Goal: Task Accomplishment & Management: Complete application form

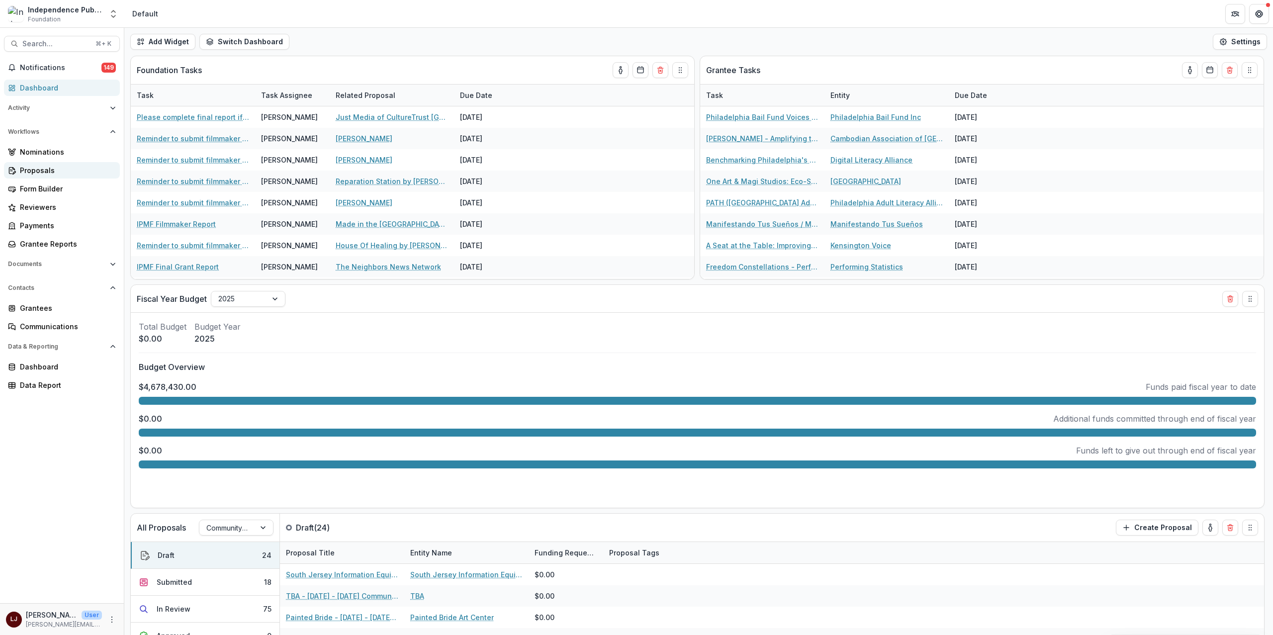
click at [38, 169] on div "Proposals" at bounding box center [66, 170] width 92 height 10
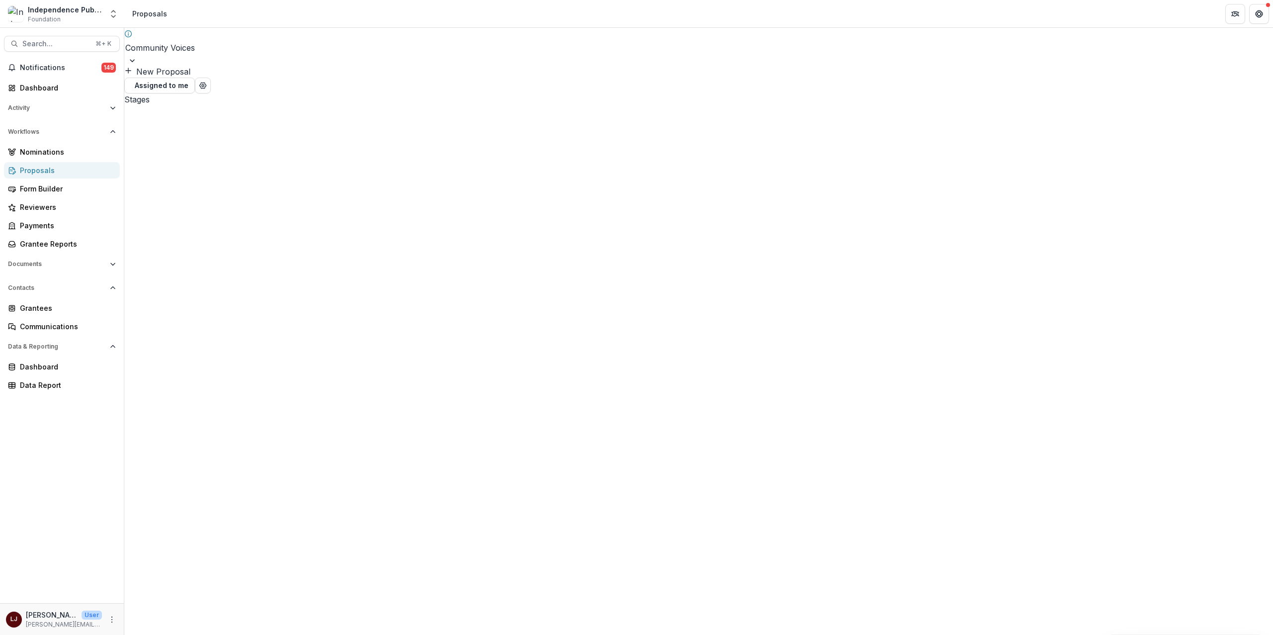
click at [201, 64] on div "You have an active session to review proposals Community Voices New Proposal As…" at bounding box center [698, 67] width 1148 height 78
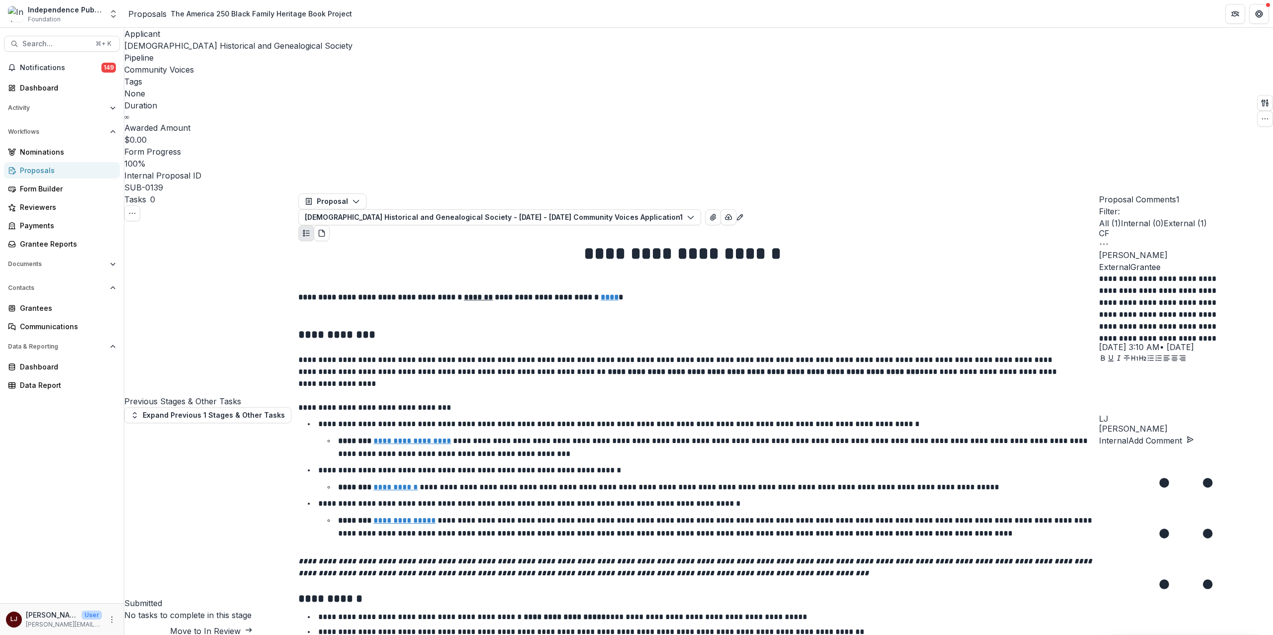
scroll to position [4232, 0]
drag, startPoint x: 700, startPoint y: 327, endPoint x: 648, endPoint y: 328, distance: 51.7
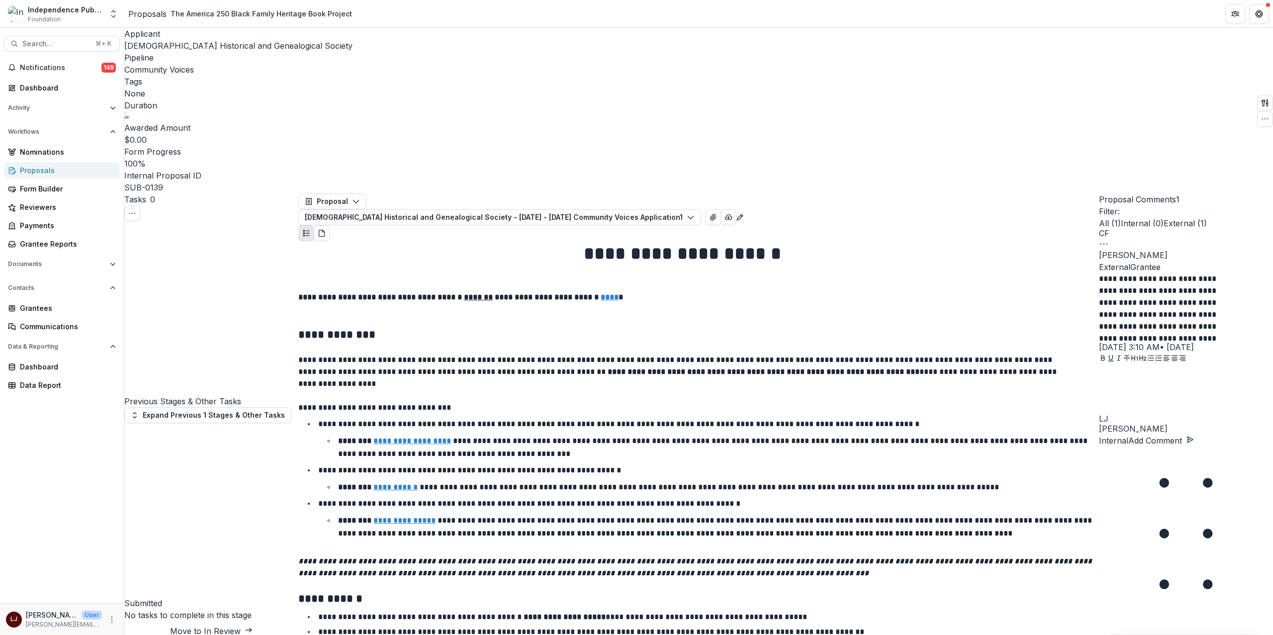
drag, startPoint x: 552, startPoint y: 326, endPoint x: 737, endPoint y: 333, distance: 185.1
click at [156, 14] on div "Proposals" at bounding box center [147, 14] width 38 height 12
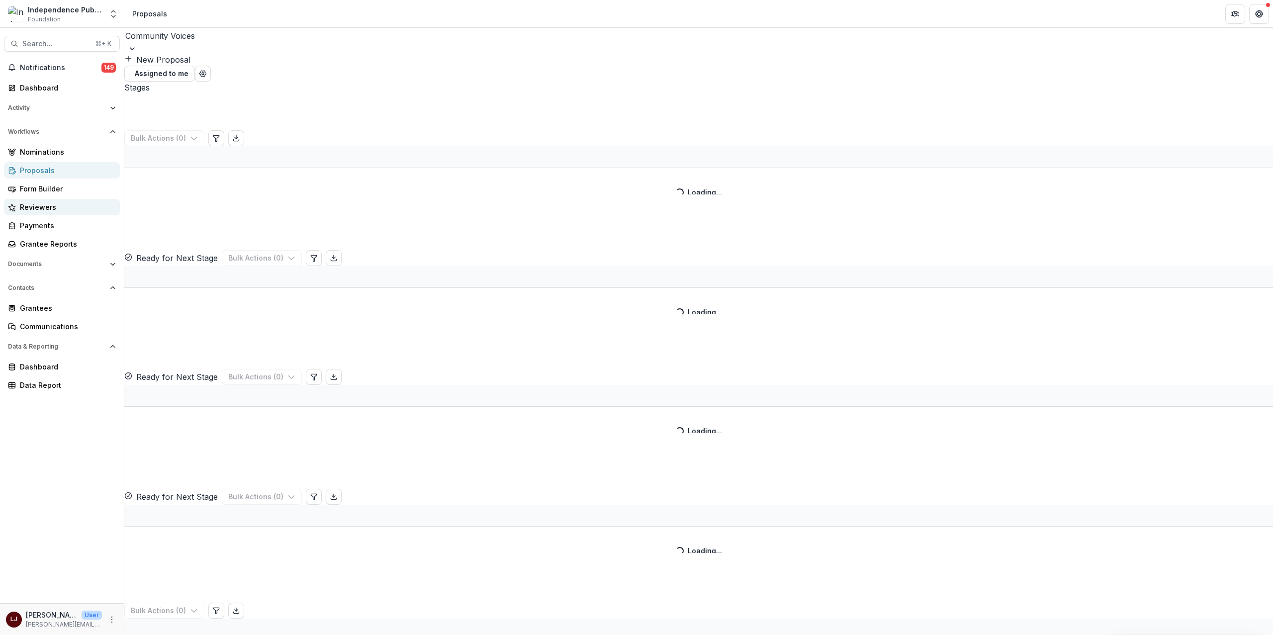
click at [66, 207] on div "Reviewers" at bounding box center [66, 207] width 92 height 10
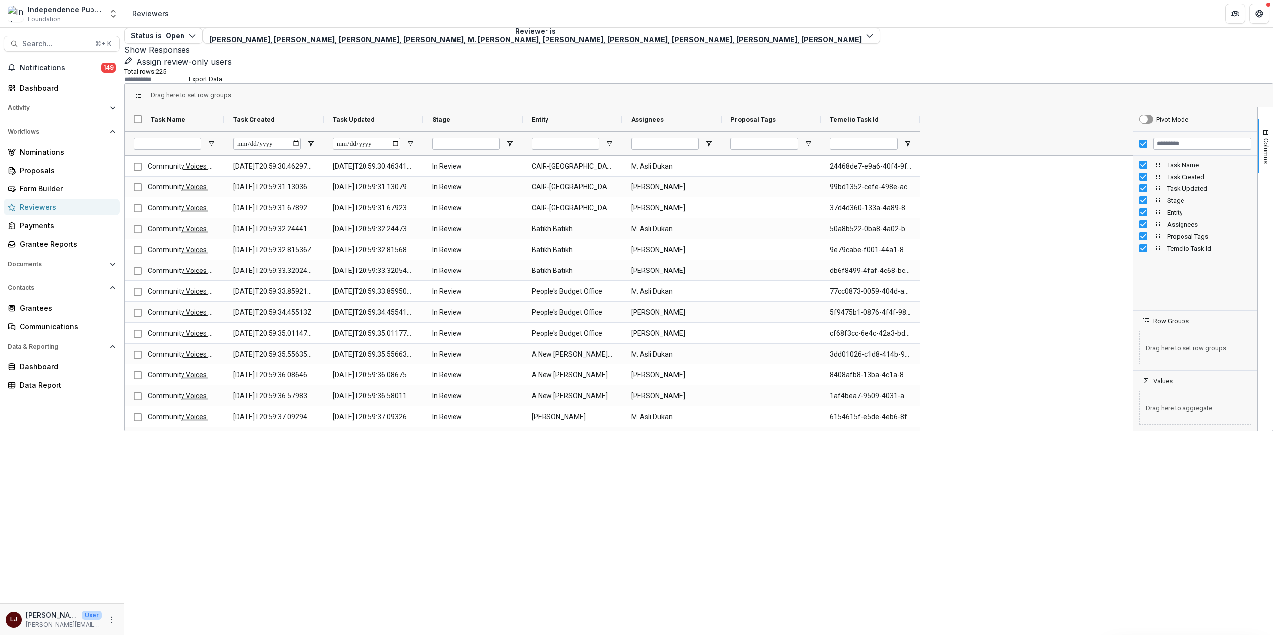
click at [563, 548] on div "Status is Open Open Completed Reviewer is Carol Posso, Aisha Mershani, Andre Si…" at bounding box center [698, 331] width 1148 height 607
click at [51, 170] on div "Proposals" at bounding box center [66, 170] width 92 height 10
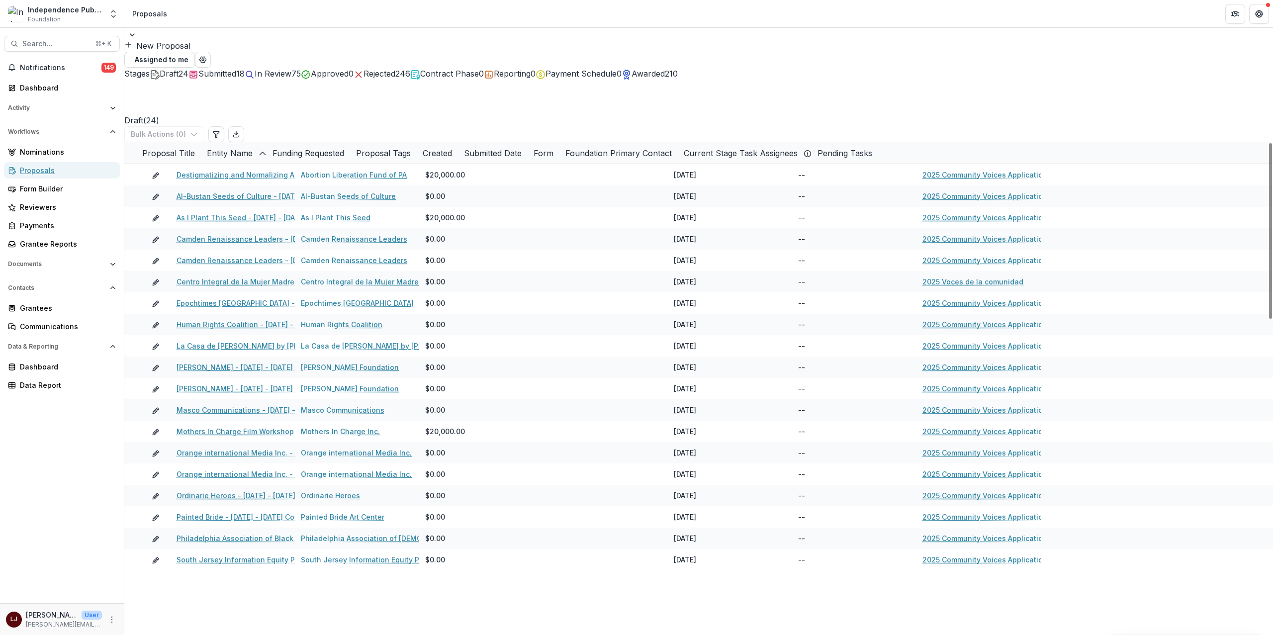
scroll to position [96, 0]
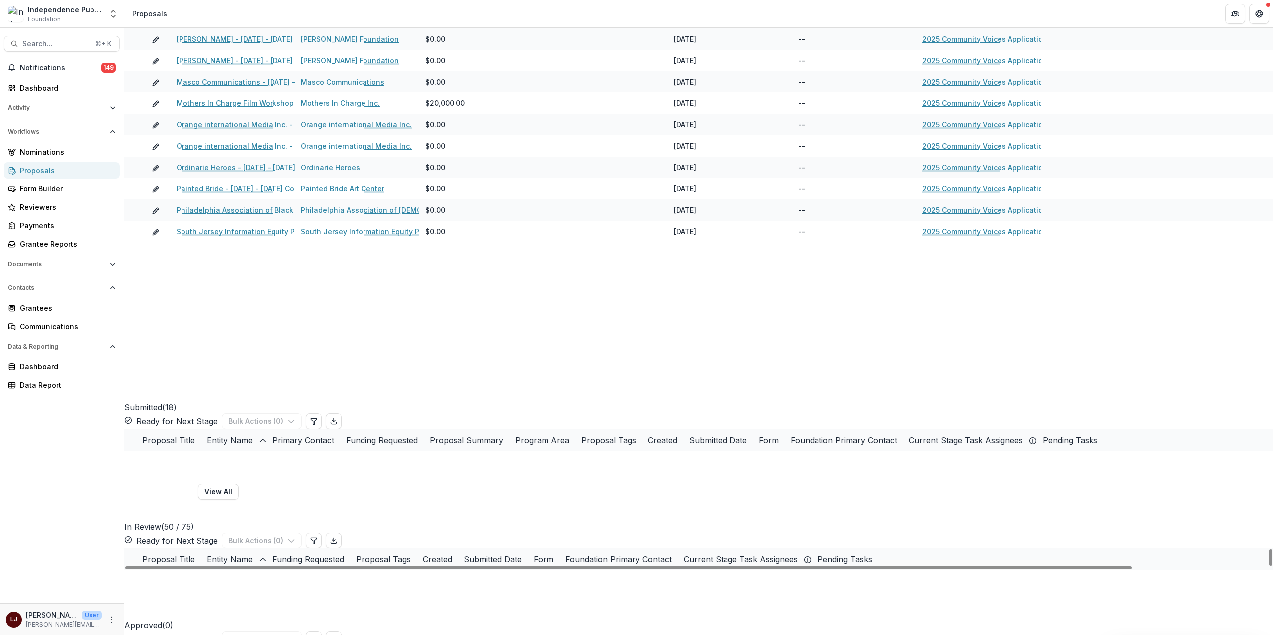
scroll to position [114, 0]
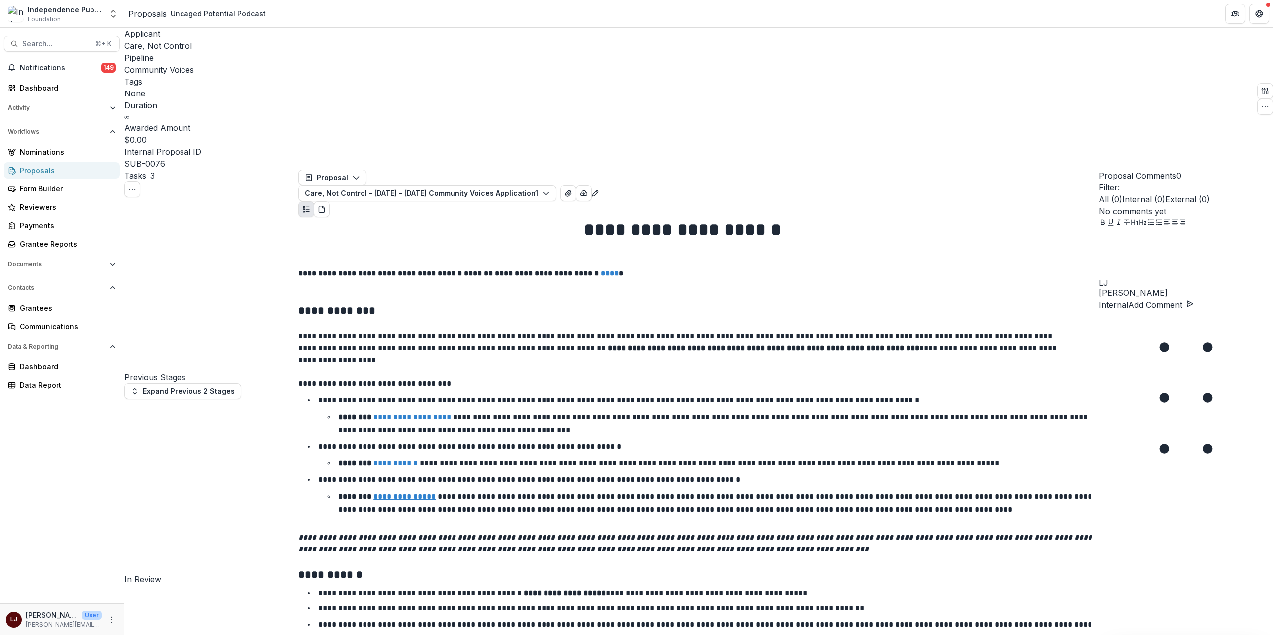
click at [67, 171] on div "Proposals" at bounding box center [66, 170] width 92 height 10
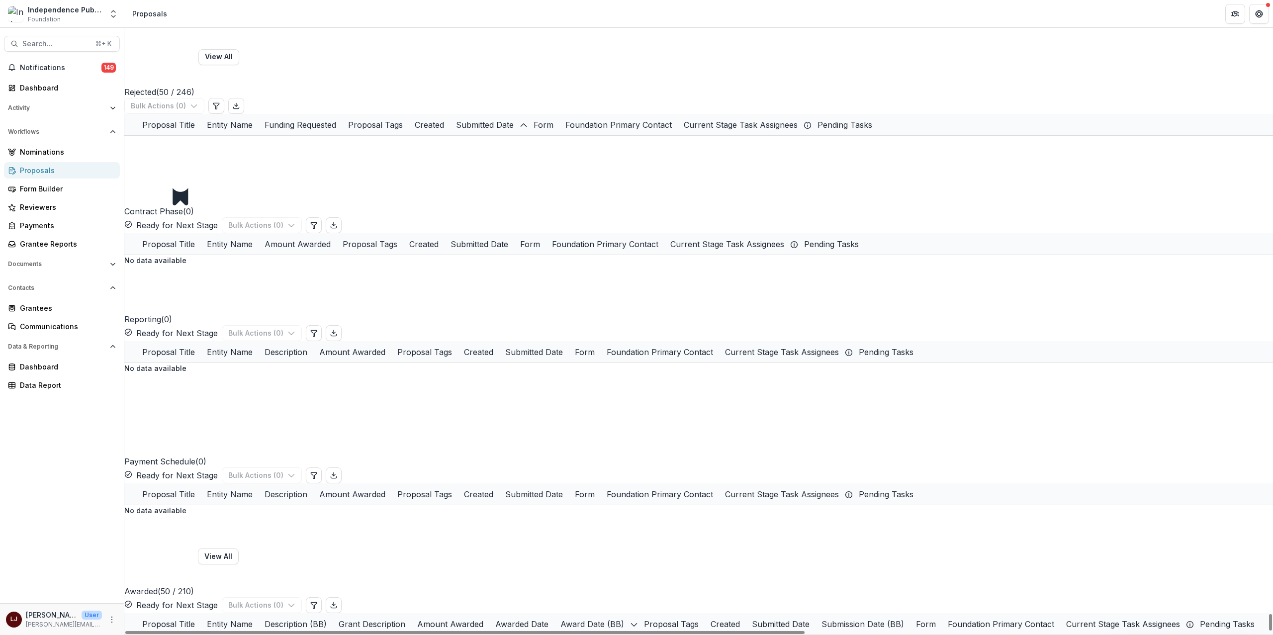
click at [554, 618] on div "Awarded Date" at bounding box center [521, 624] width 65 height 12
click at [855, 523] on span "Sort Descending" at bounding box center [886, 520] width 63 height 10
drag, startPoint x: 837, startPoint y: 506, endPoint x: 844, endPoint y: 460, distance: 45.8
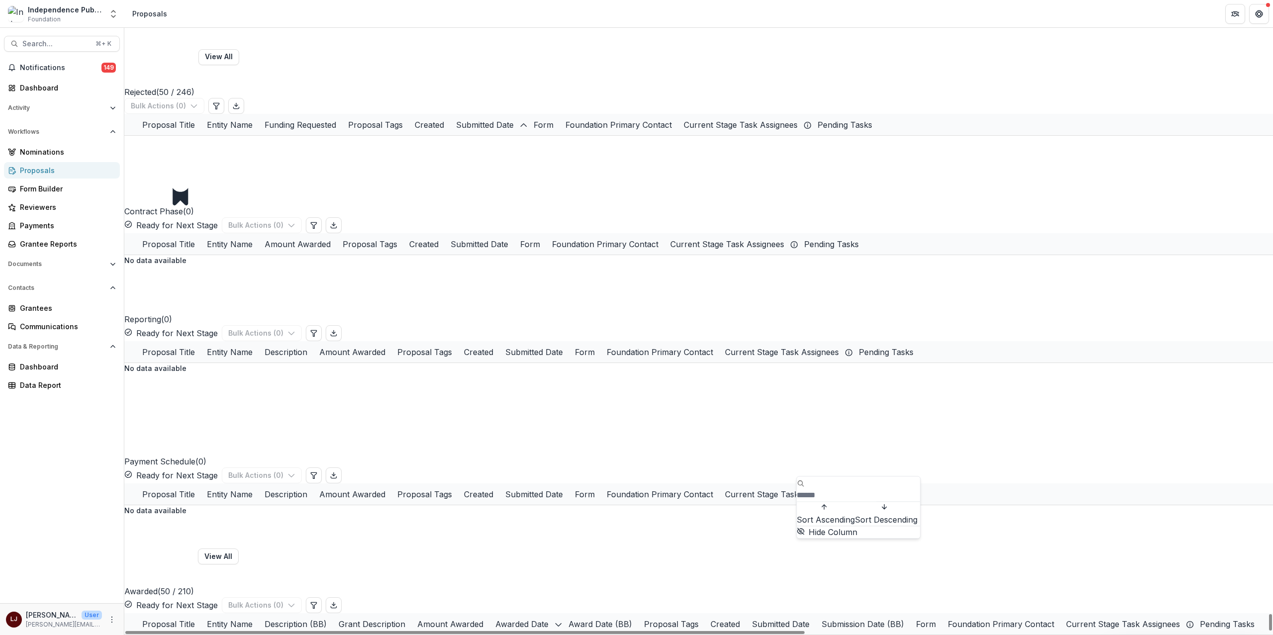
click at [837, 515] on span "Sort Ascending" at bounding box center [825, 520] width 58 height 10
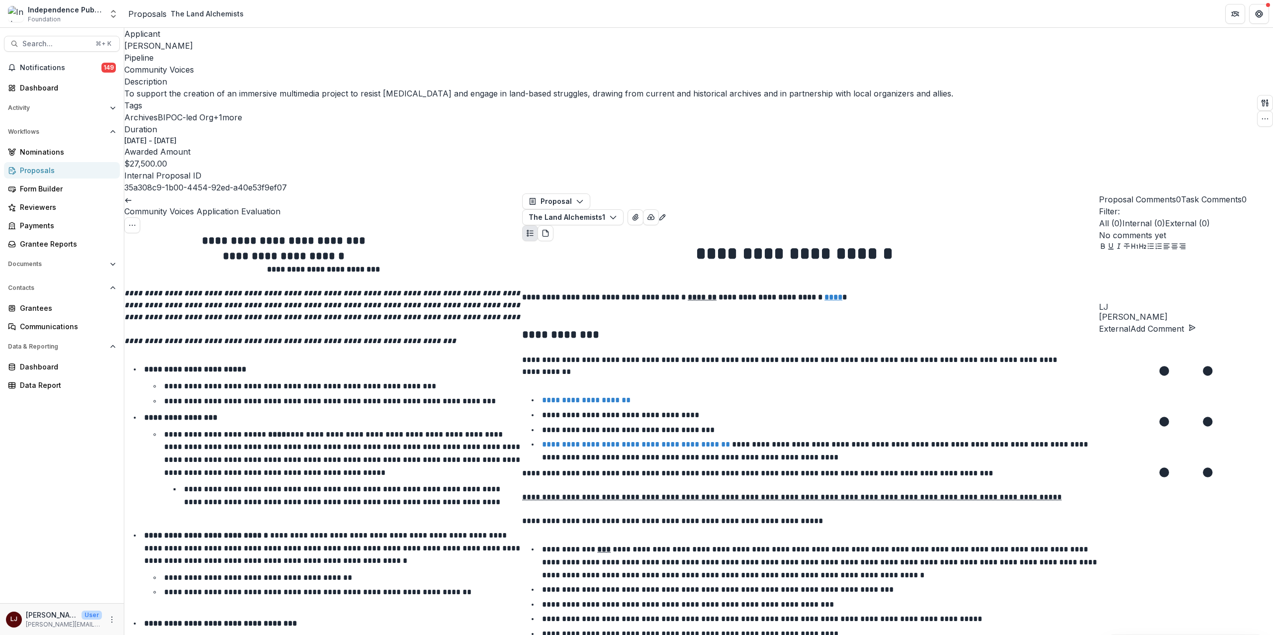
scroll to position [1020, 0]
drag, startPoint x: 303, startPoint y: 344, endPoint x: 489, endPoint y: 5, distance: 386.0
click at [66, 32] on div "Search... ⌘ + K Notifications 149 Dashboard Activity Tasks Workflows Nomination…" at bounding box center [62, 331] width 124 height 607
click at [51, 40] on span "Search..." at bounding box center [55, 44] width 67 height 8
type input "**********"
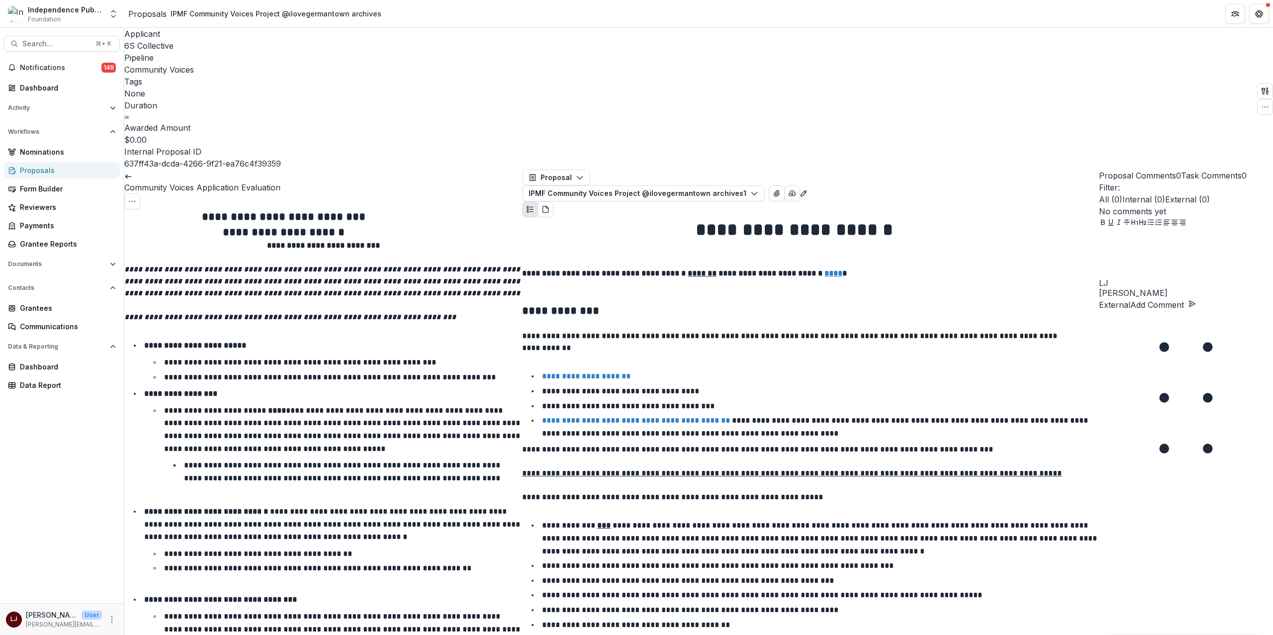
scroll to position [1124, 0]
click at [51, 171] on div "Proposals" at bounding box center [66, 170] width 92 height 10
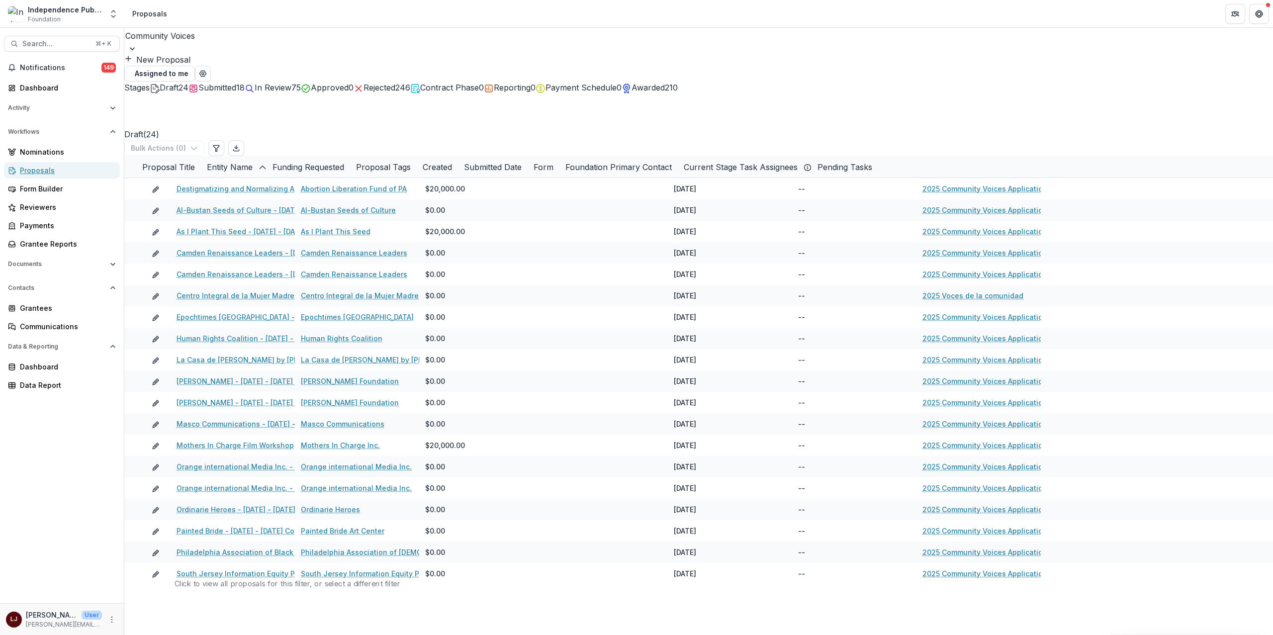
scroll to position [285, 0]
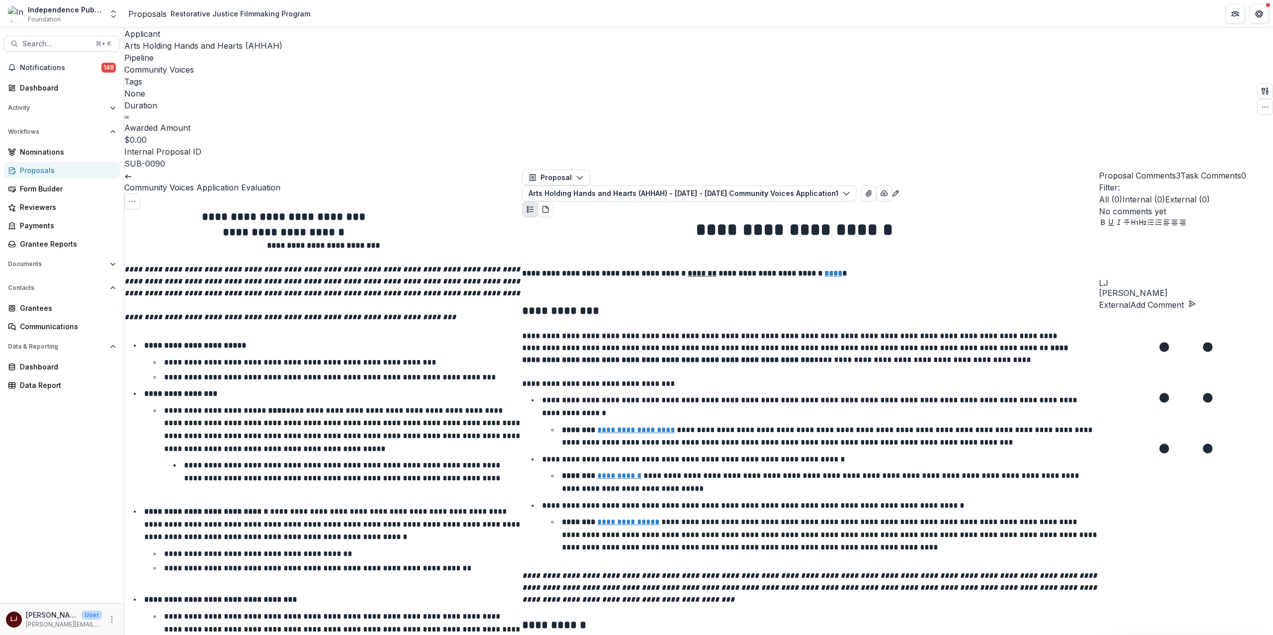
scroll to position [2009, 0]
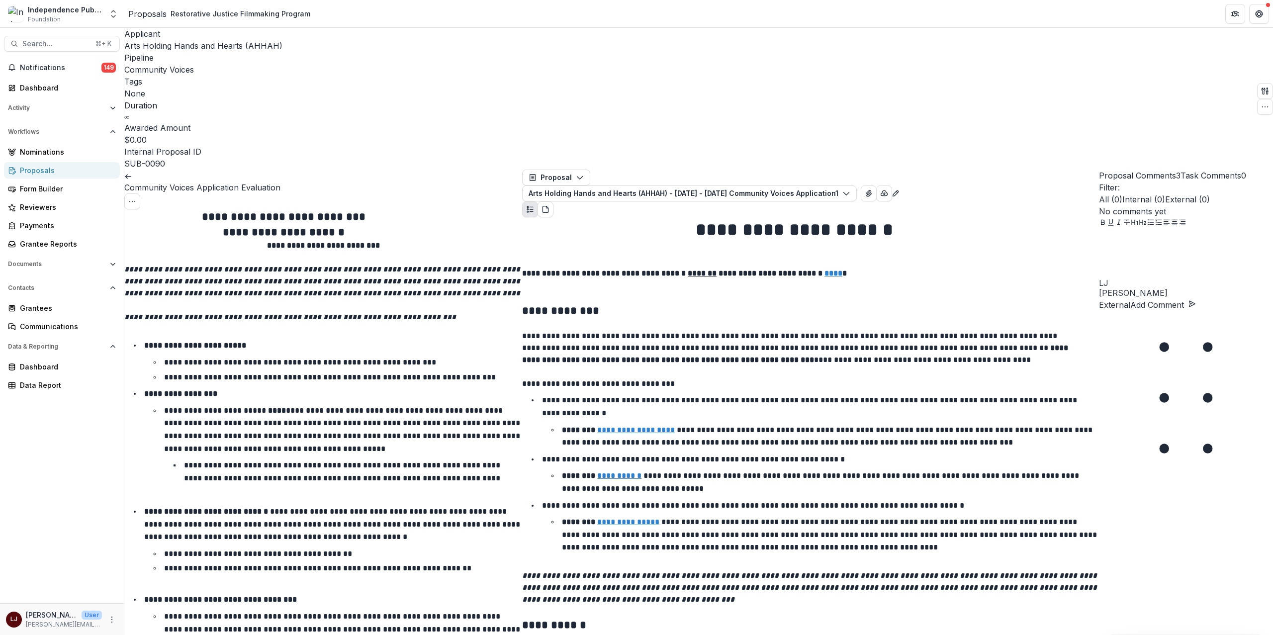
scroll to position [0, 0]
click at [132, 171] on link at bounding box center [128, 176] width 8 height 10
